Goal: Task Accomplishment & Management: Manage account settings

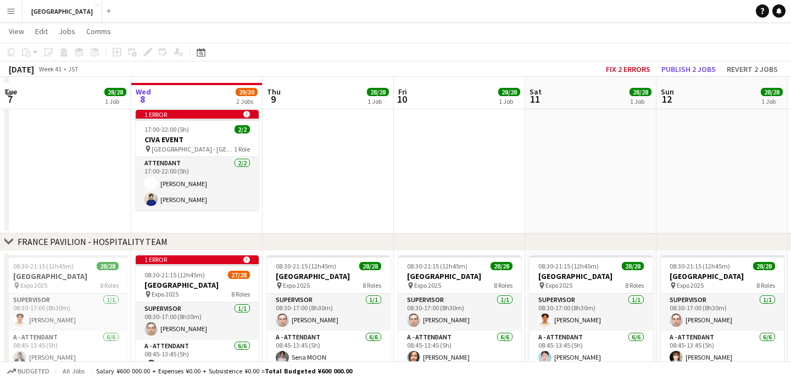
scroll to position [118, 0]
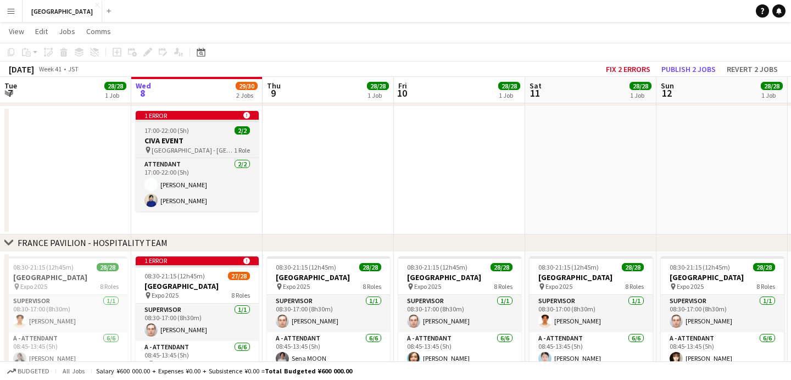
click at [202, 127] on div "17:00-22:00 (5h) 2/2" at bounding box center [197, 130] width 123 height 8
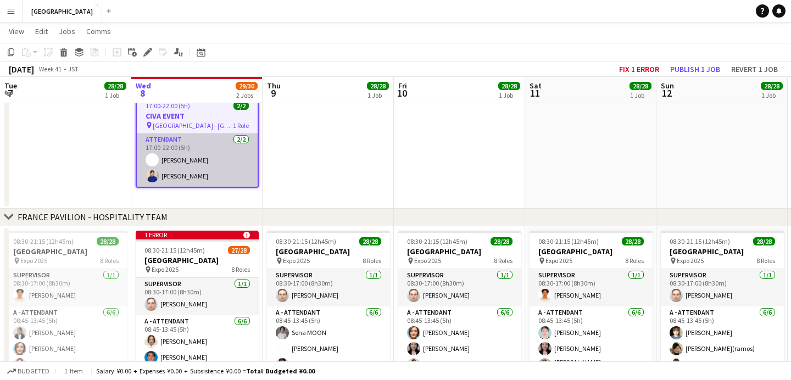
scroll to position [189, 0]
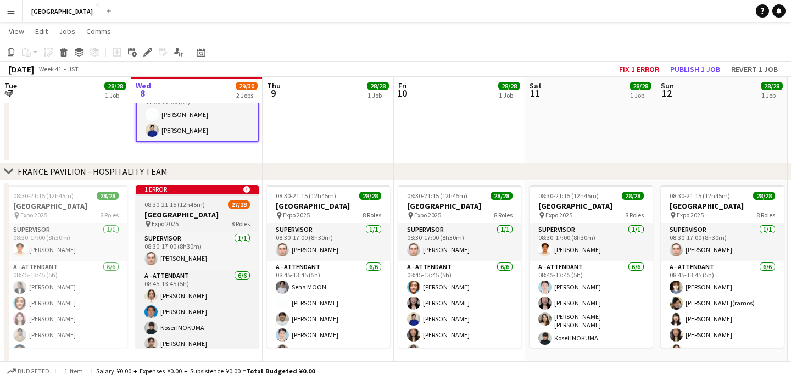
click at [205, 214] on h3 "[GEOGRAPHIC_DATA]" at bounding box center [197, 215] width 123 height 10
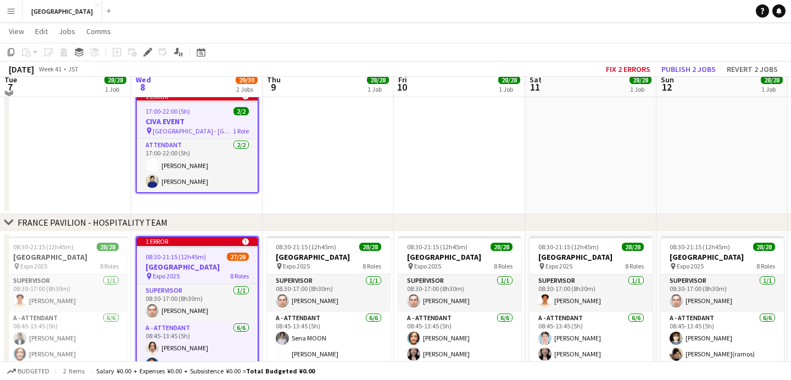
scroll to position [131, 0]
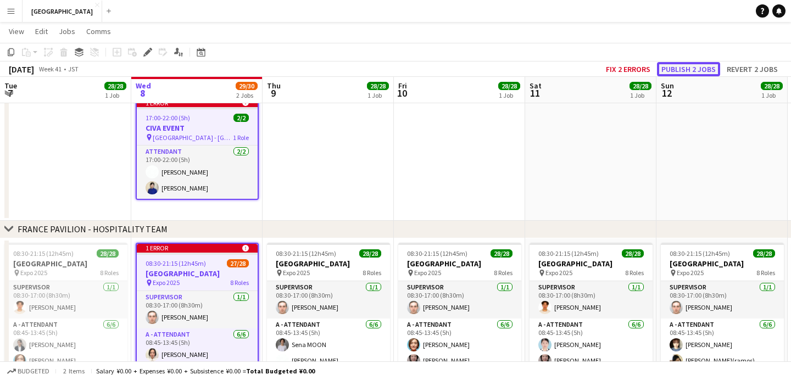
click at [679, 64] on button "Publish 2 jobs" at bounding box center [688, 69] width 63 height 14
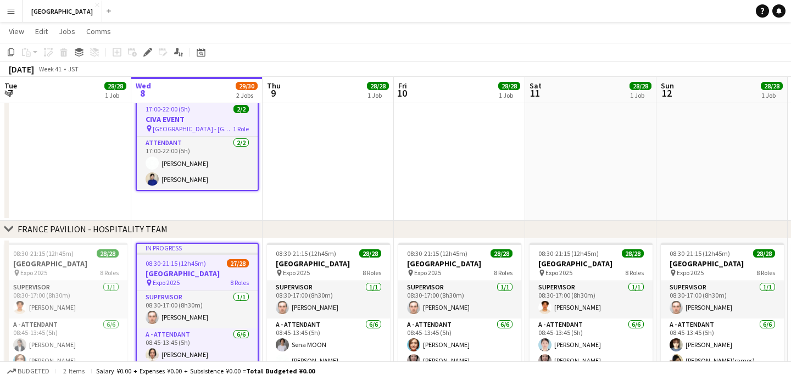
click at [196, 258] on app-job-card "In progress 08:30-21:15 (12h45m) 27/28 [GEOGRAPHIC_DATA] pin Expo [DATE] 8 Role…" at bounding box center [197, 324] width 123 height 163
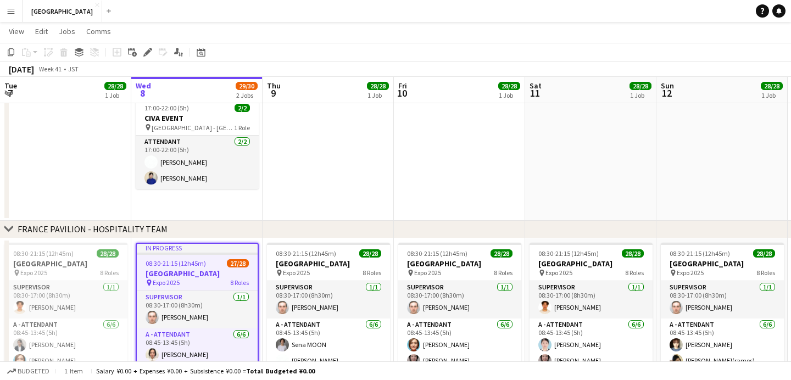
click at [197, 259] on span "08:30-21:15 (12h45m)" at bounding box center [176, 263] width 60 height 8
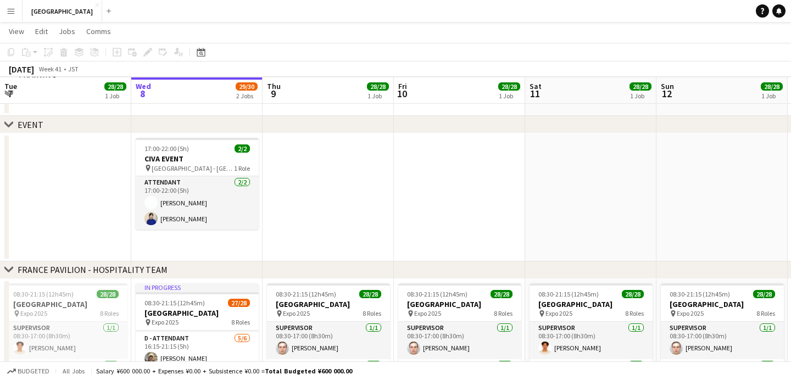
scroll to position [85, 0]
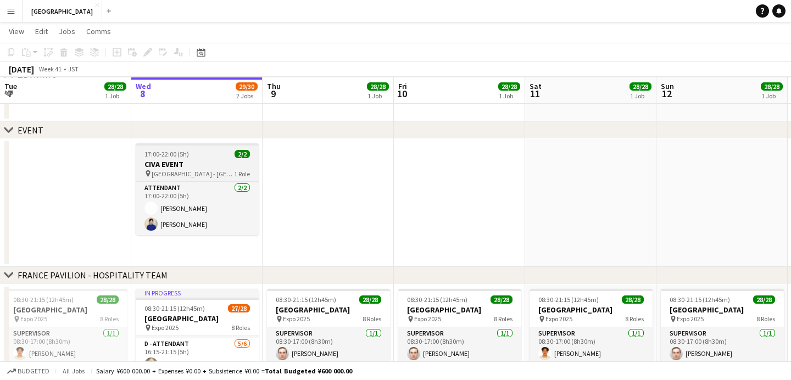
click at [211, 161] on h3 "CIVA EVENT" at bounding box center [197, 164] width 123 height 10
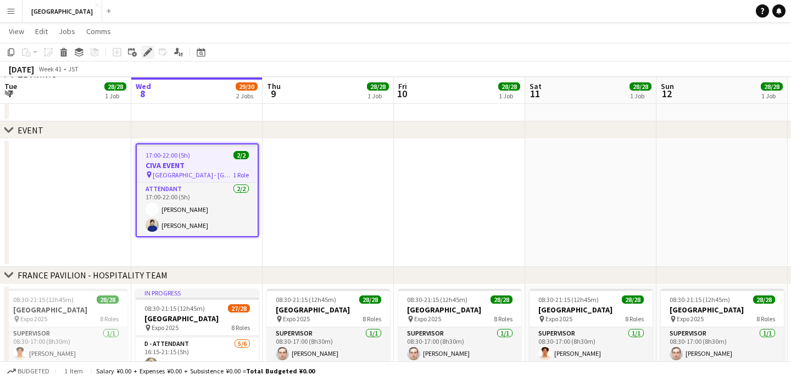
click at [146, 58] on div "Edit" at bounding box center [147, 52] width 13 height 13
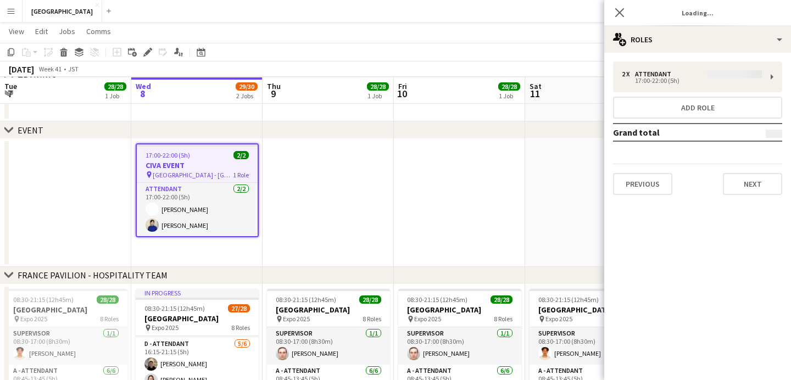
type input "**********"
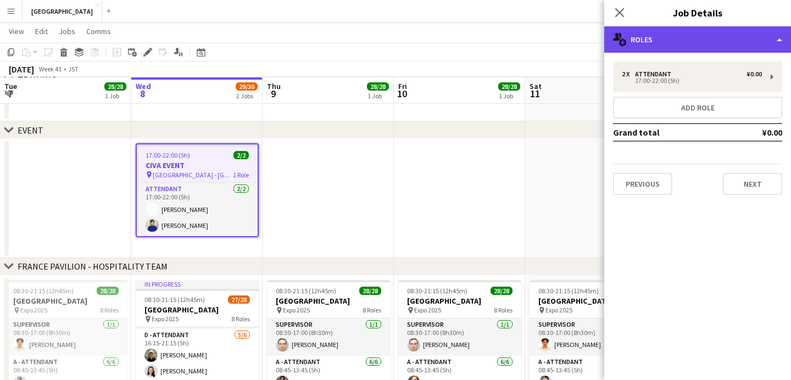
click at [680, 36] on div "multiple-users-add Roles" at bounding box center [697, 39] width 187 height 26
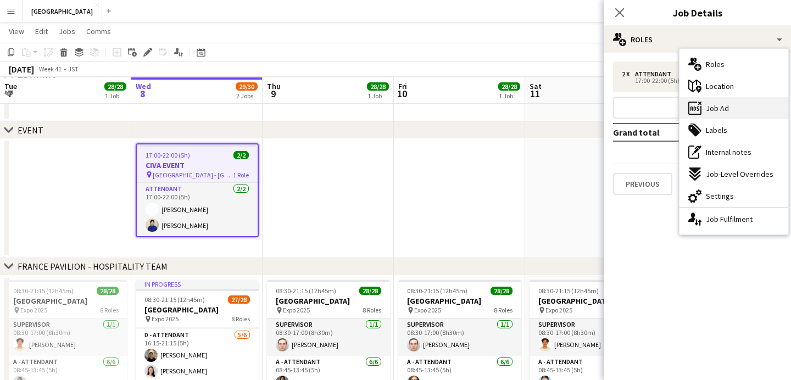
click at [730, 117] on div "ads-window Job Ad" at bounding box center [733, 108] width 109 height 22
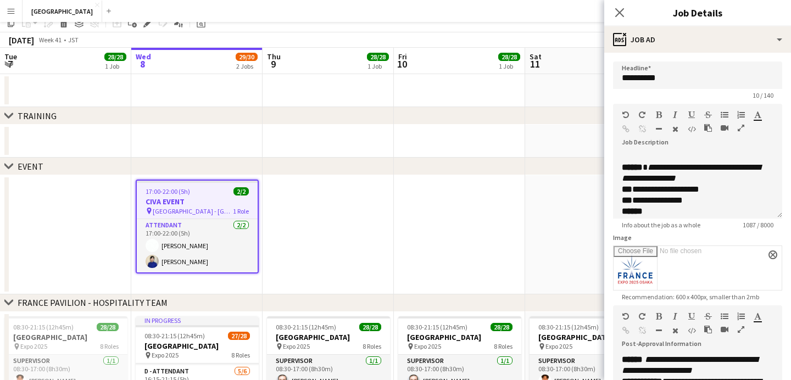
scroll to position [0, 0]
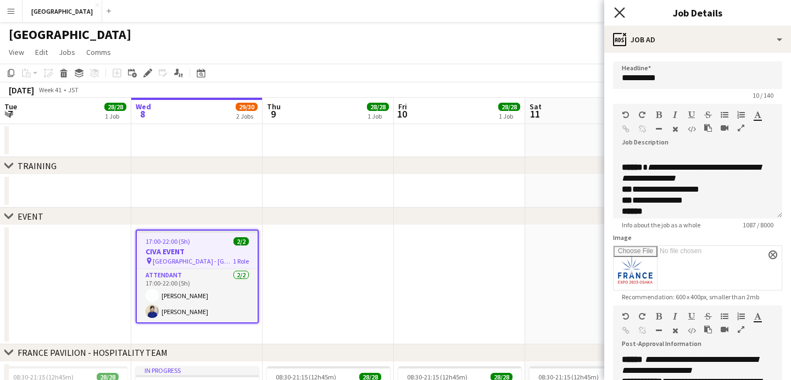
click at [623, 18] on icon at bounding box center [619, 12] width 10 height 10
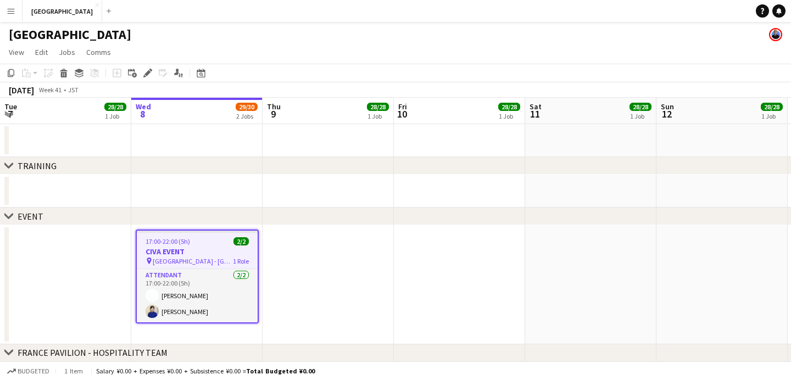
click at [157, 254] on h3 "CIVA EVENT" at bounding box center [197, 252] width 121 height 10
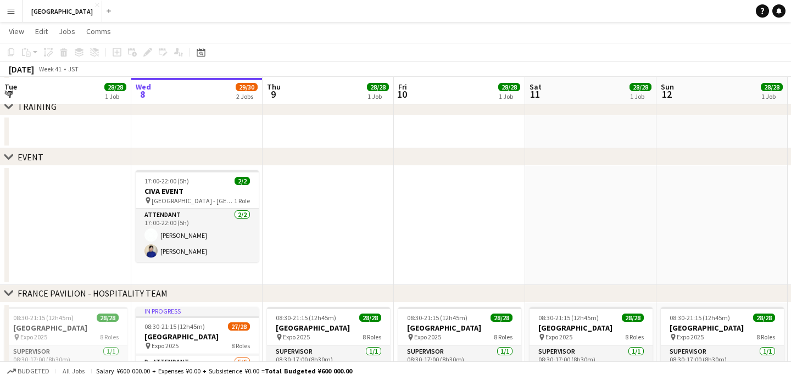
scroll to position [61, 0]
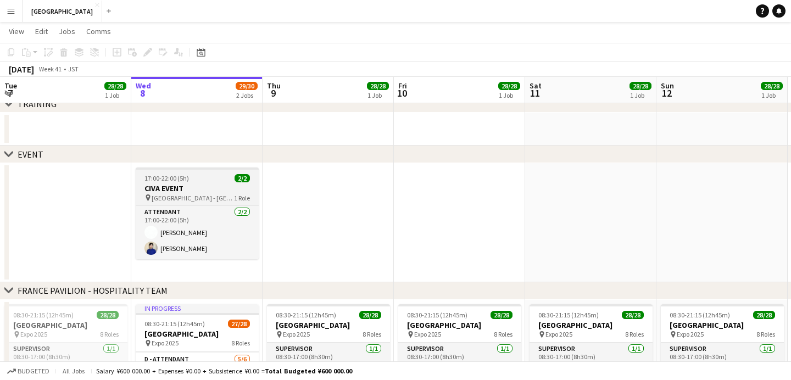
click at [234, 197] on span "1 Role" at bounding box center [242, 198] width 16 height 8
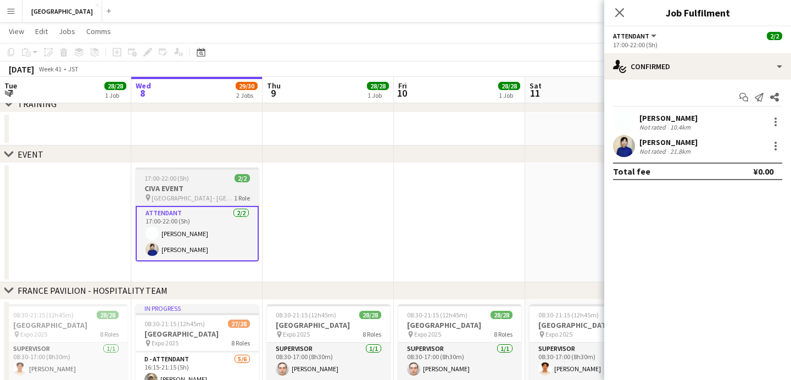
click at [211, 178] on div "17:00-22:00 (5h) 2/2" at bounding box center [197, 178] width 123 height 8
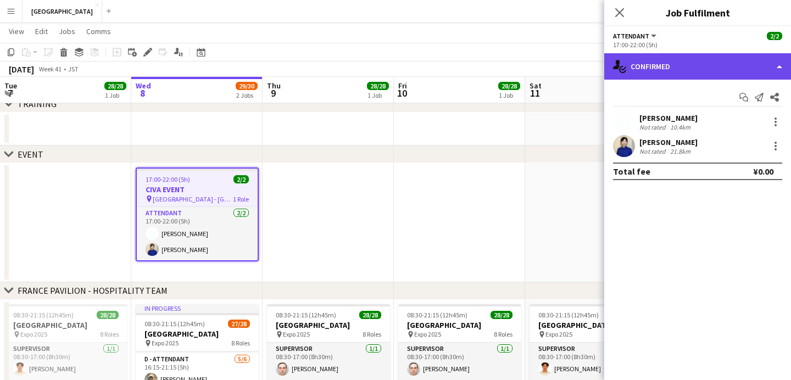
click at [702, 70] on div "single-neutral-actions-check-2 Confirmed" at bounding box center [697, 66] width 187 height 26
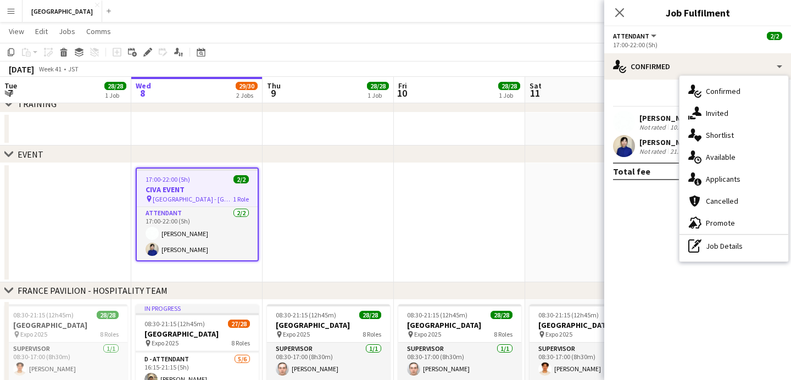
click at [674, 31] on div "ATTENDANT All roles ATTENDANT 2/2" at bounding box center [697, 36] width 169 height 10
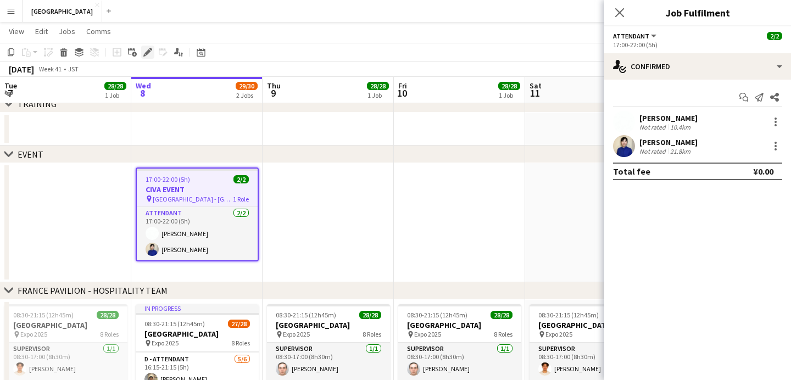
click at [151, 56] on icon "Edit" at bounding box center [147, 52] width 9 height 9
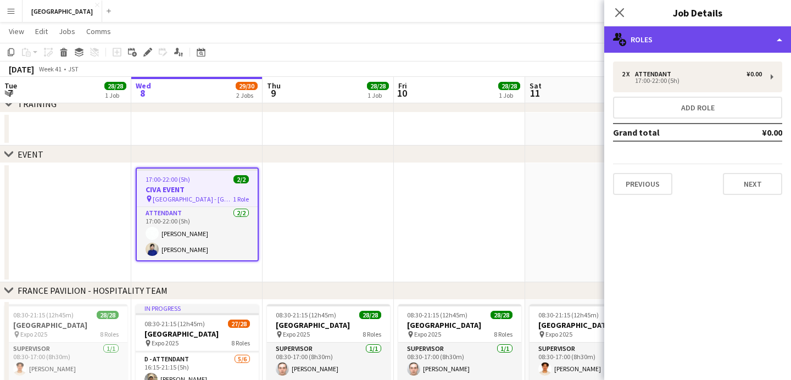
click at [691, 32] on div "multiple-users-add Roles" at bounding box center [697, 39] width 187 height 26
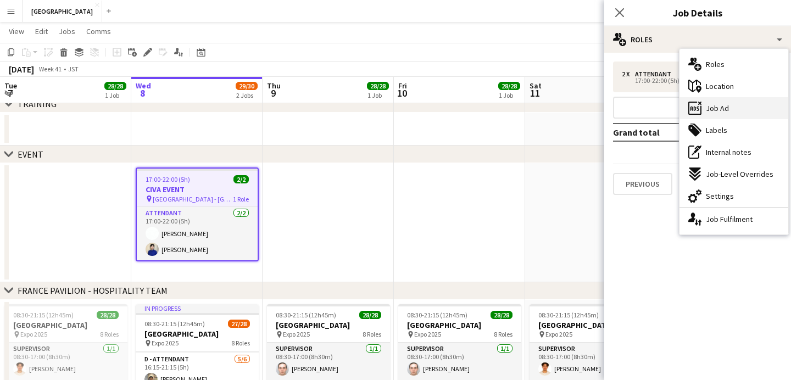
click at [739, 111] on div "ads-window Job Ad" at bounding box center [733, 108] width 109 height 22
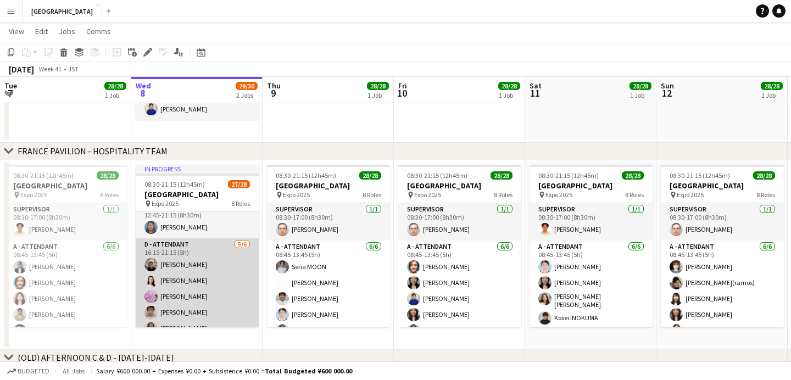
scroll to position [474, 0]
